Goal: Answer question/provide support

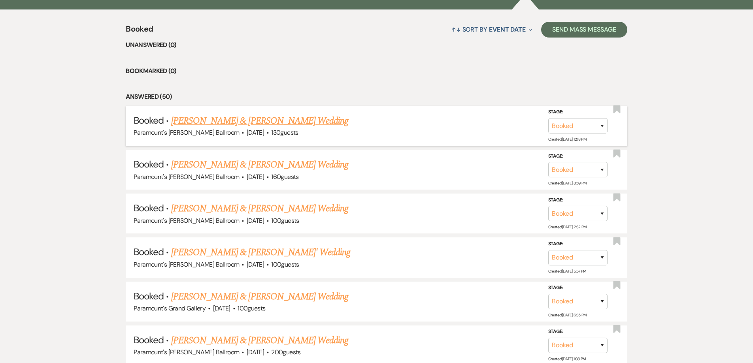
scroll to position [313, 0]
click at [214, 118] on link "[PERSON_NAME] & [PERSON_NAME] Wedding" at bounding box center [259, 121] width 177 height 14
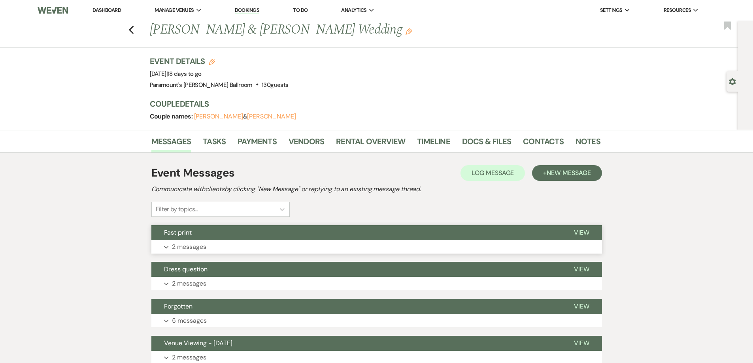
click at [210, 239] on button "Fast print" at bounding box center [356, 232] width 410 height 15
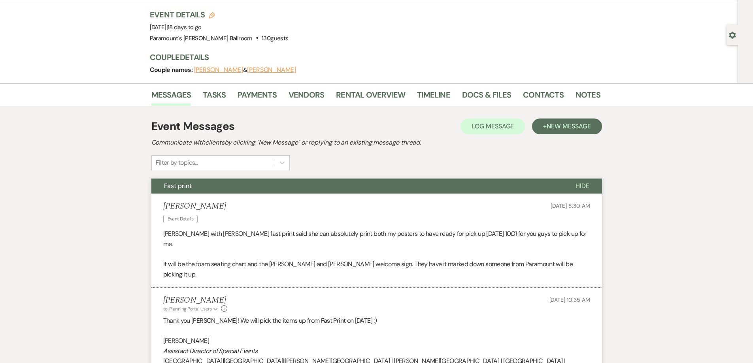
scroll to position [119, 0]
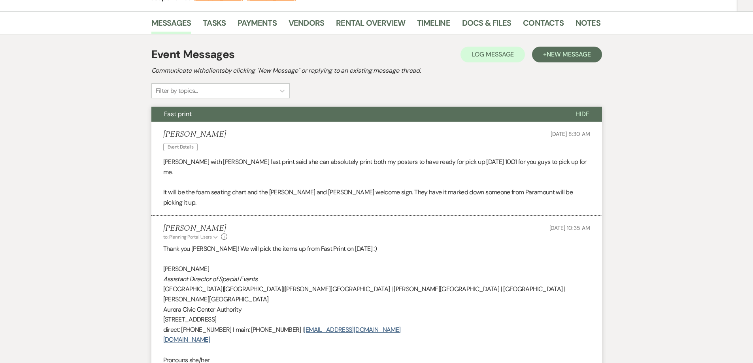
click at [235, 244] on p "Thank you [PERSON_NAME]! We will pick the items up from Fast Print on [DATE] :)" at bounding box center [376, 249] width 427 height 10
click at [300, 244] on p "Thank you [PERSON_NAME]! We will pick the items up from Fast Print on [DATE] :)" at bounding box center [376, 249] width 427 height 10
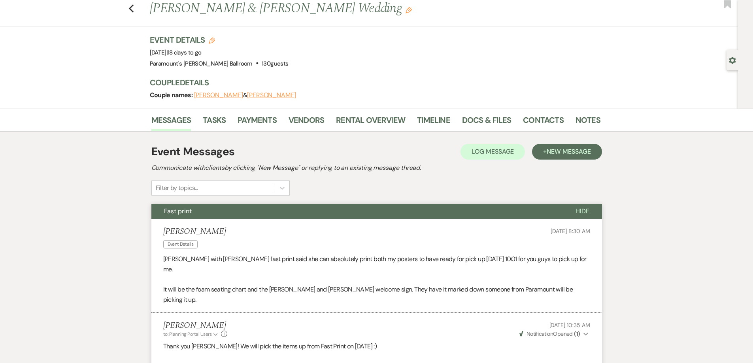
scroll to position [0, 0]
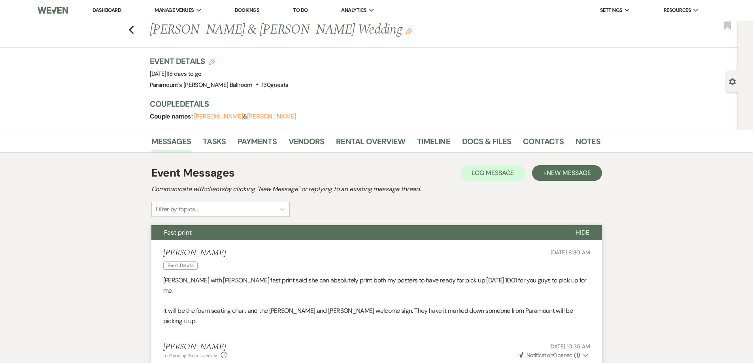
click at [137, 32] on div "Previous [PERSON_NAME] & [PERSON_NAME] Wedding Edit Bookmark" at bounding box center [367, 34] width 742 height 27
click at [133, 30] on use "button" at bounding box center [131, 30] width 5 height 9
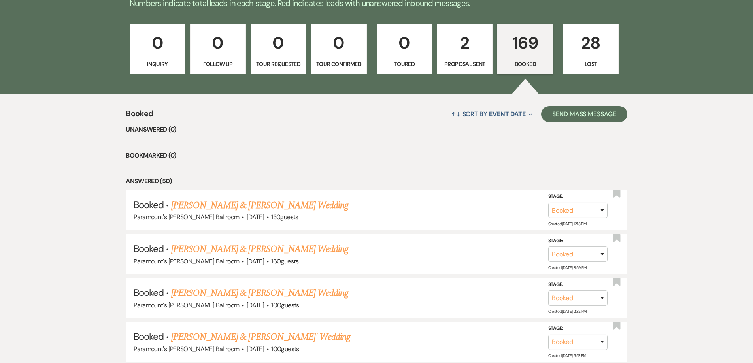
scroll to position [155, 0]
